Goal: Information Seeking & Learning: Check status

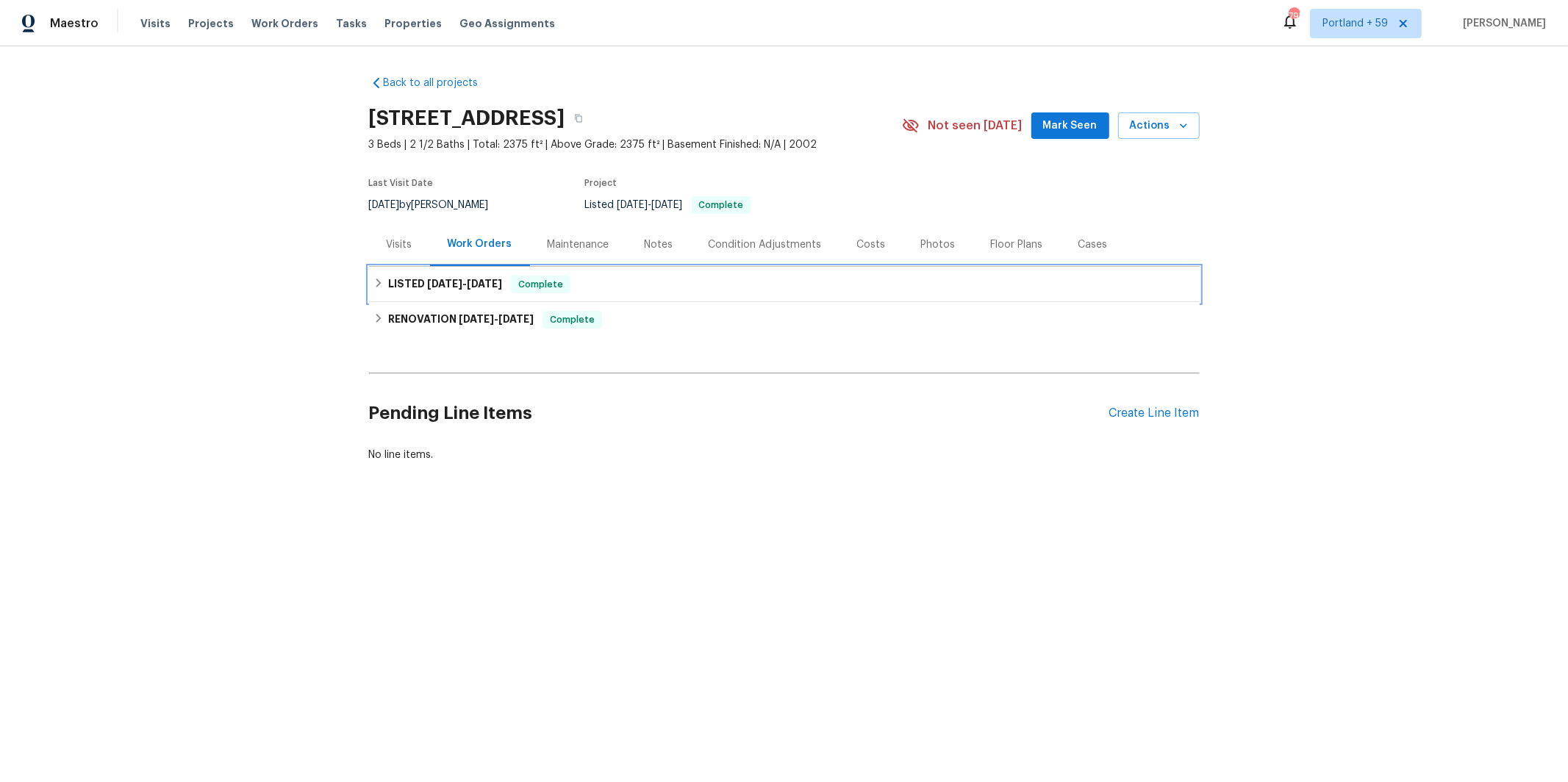
click at [406, 286] on h6 "LISTED [DATE] - [DATE]" at bounding box center [445, 285] width 114 height 18
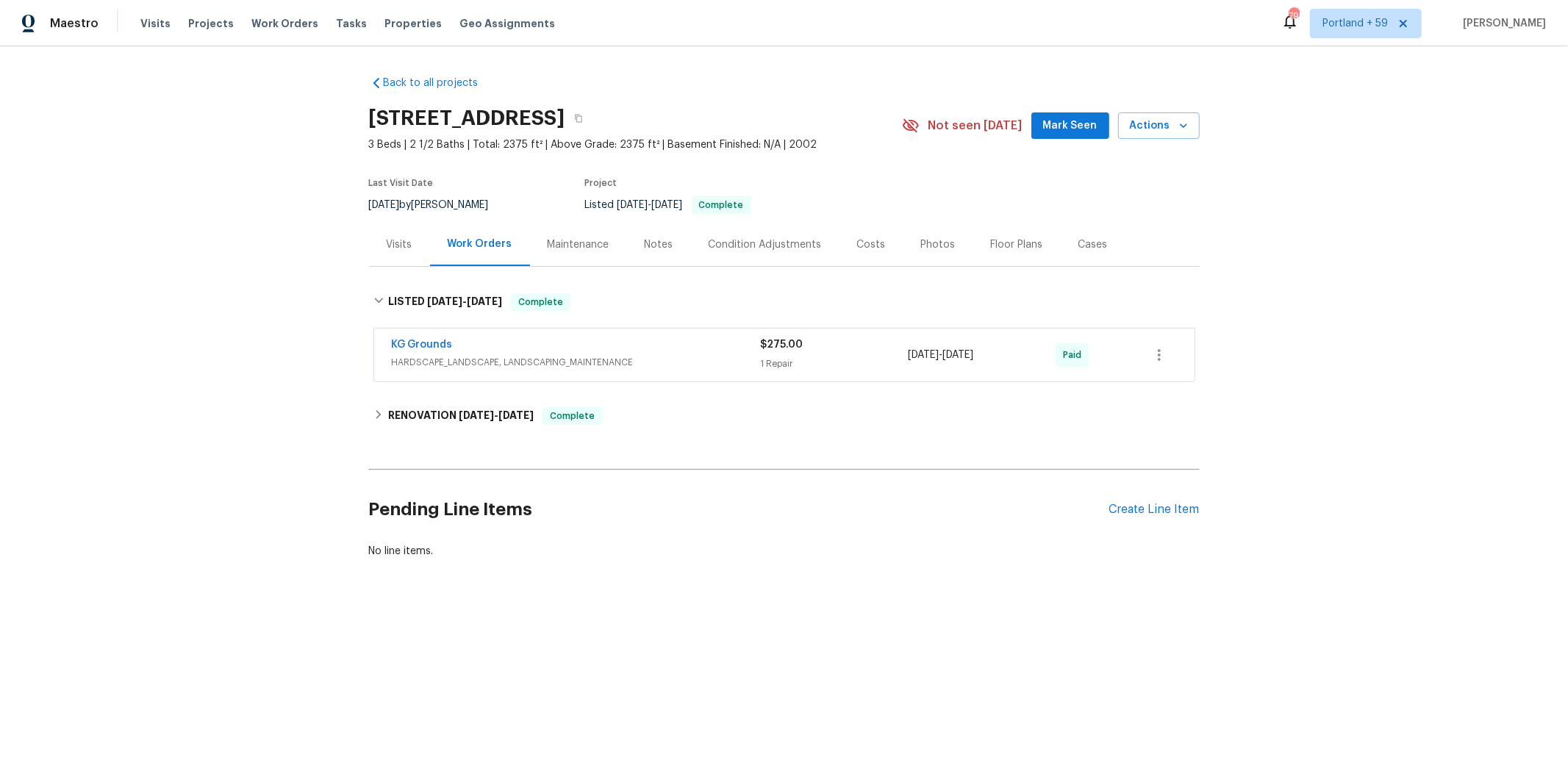
click at [675, 365] on span "HARDSCAPE_LANDSCAPE, LANDSCAPING_MAINTENANCE" at bounding box center [576, 362] width 369 height 15
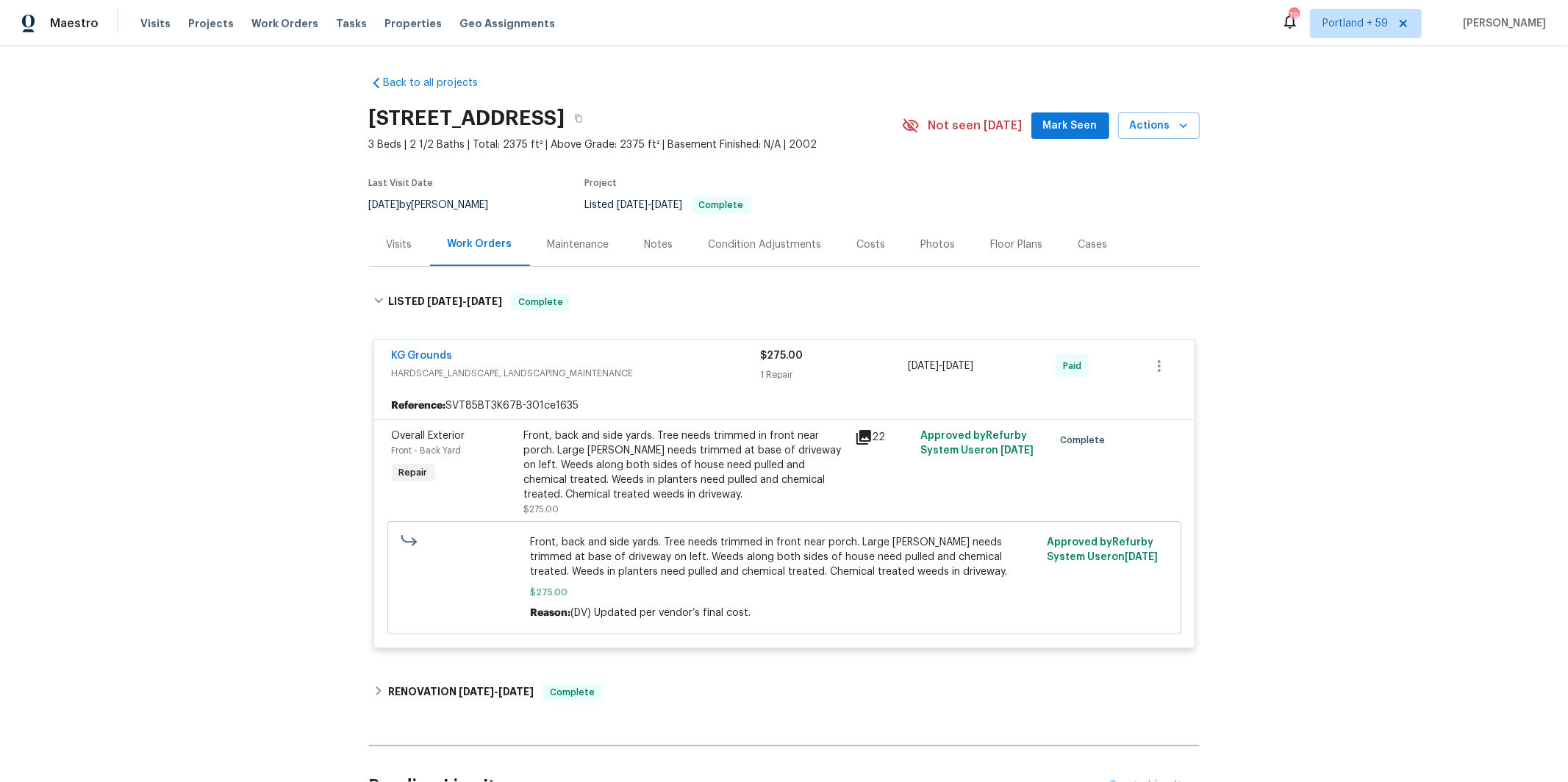
click at [675, 366] on span "HARDSCAPE_LANDSCAPE, LANDSCAPING_MAINTENANCE" at bounding box center [576, 374] width 369 height 15
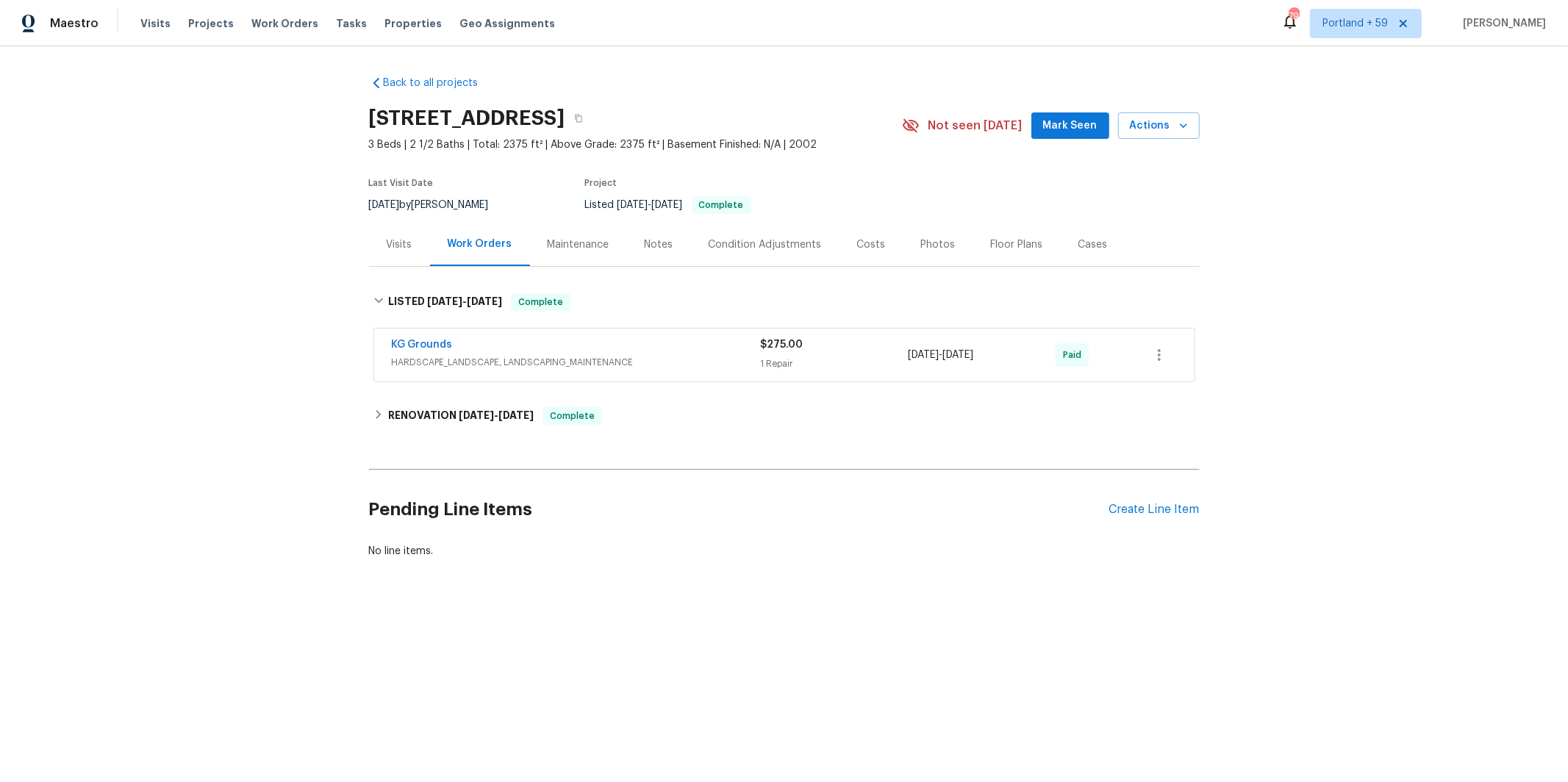
click at [405, 240] on div "Visits" at bounding box center [400, 245] width 26 height 15
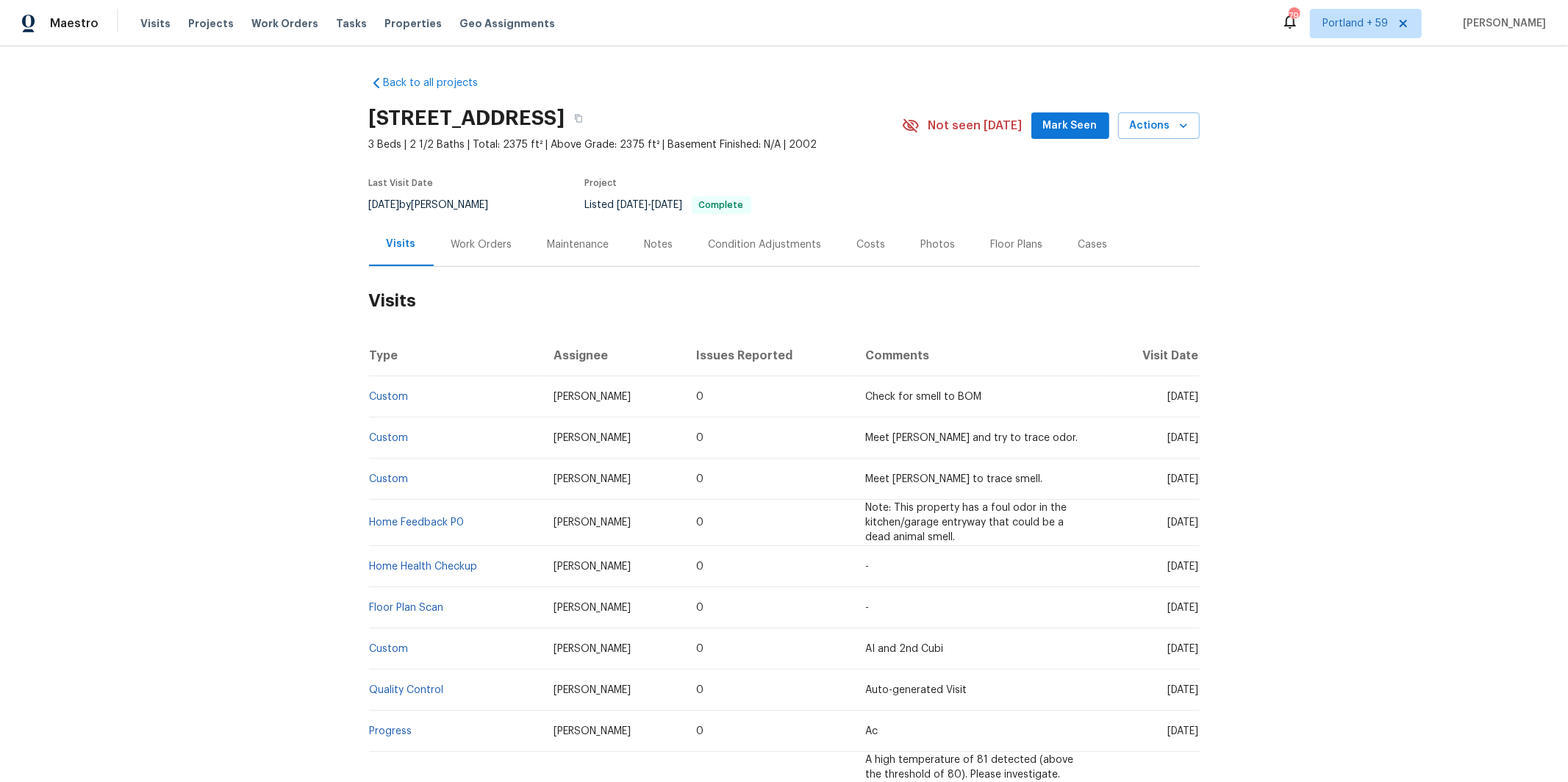
click at [484, 242] on div "Work Orders" at bounding box center [481, 245] width 61 height 15
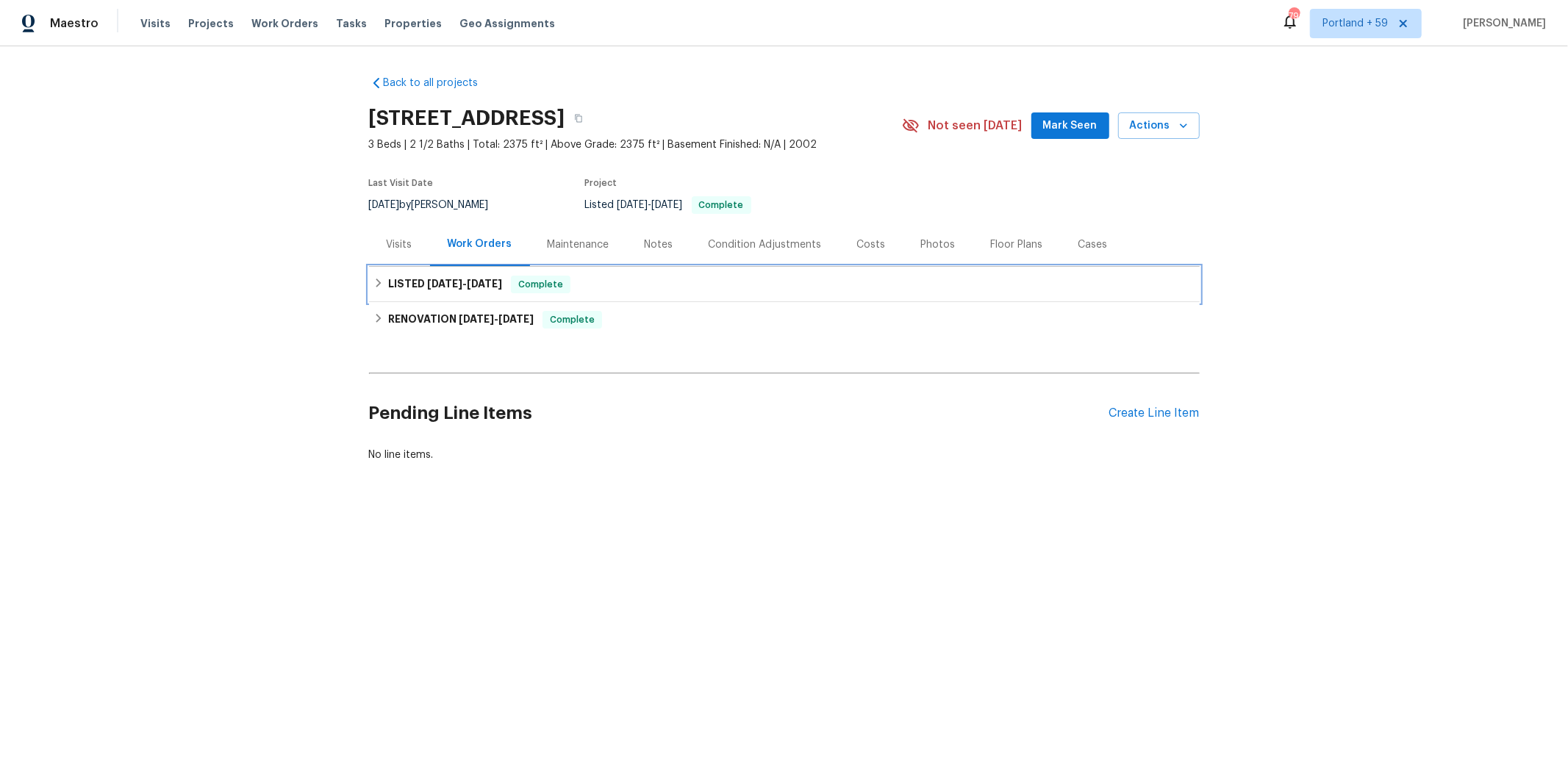
click at [458, 291] on h6 "LISTED [DATE] - [DATE]" at bounding box center [445, 285] width 114 height 18
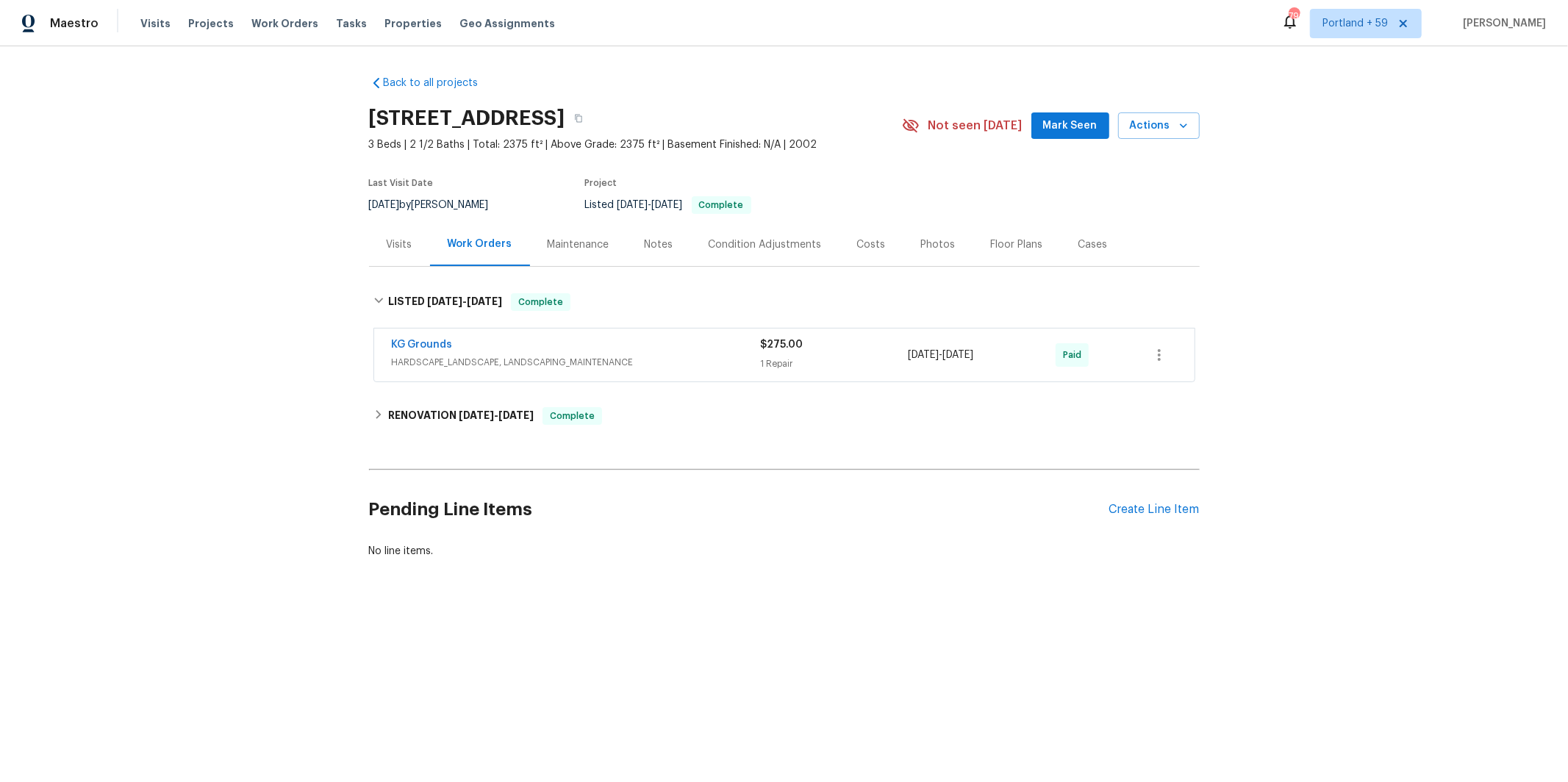
click at [673, 352] on div "KG Grounds" at bounding box center [576, 346] width 369 height 18
